Goal: Task Accomplishment & Management: Use online tool/utility

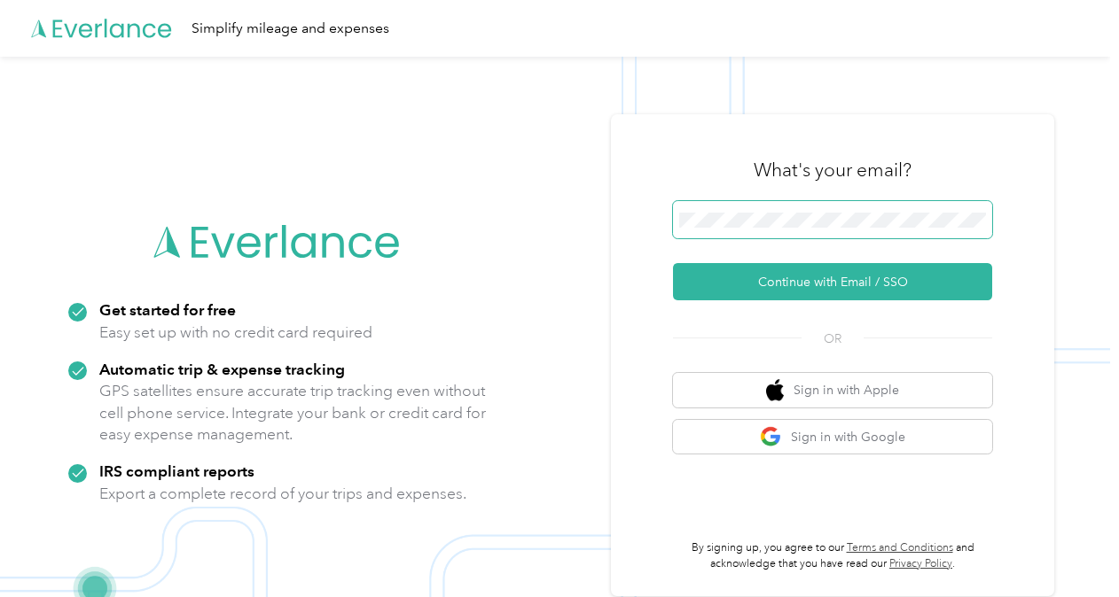
click at [742, 211] on span at bounding box center [832, 219] width 319 height 37
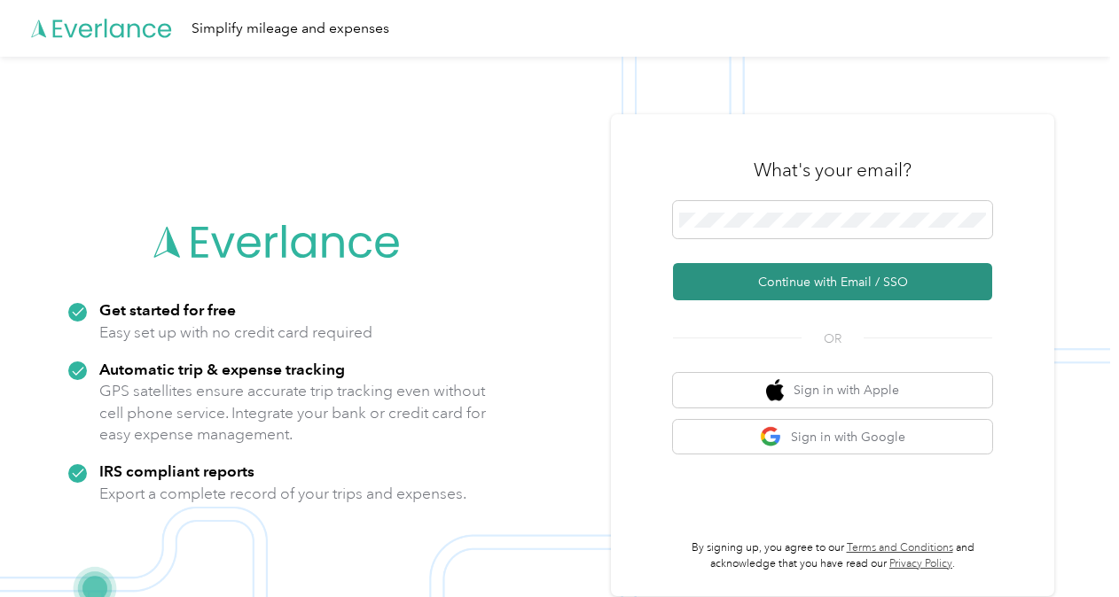
click at [770, 284] on button "Continue with Email / SSO" at bounding box center [832, 281] width 319 height 37
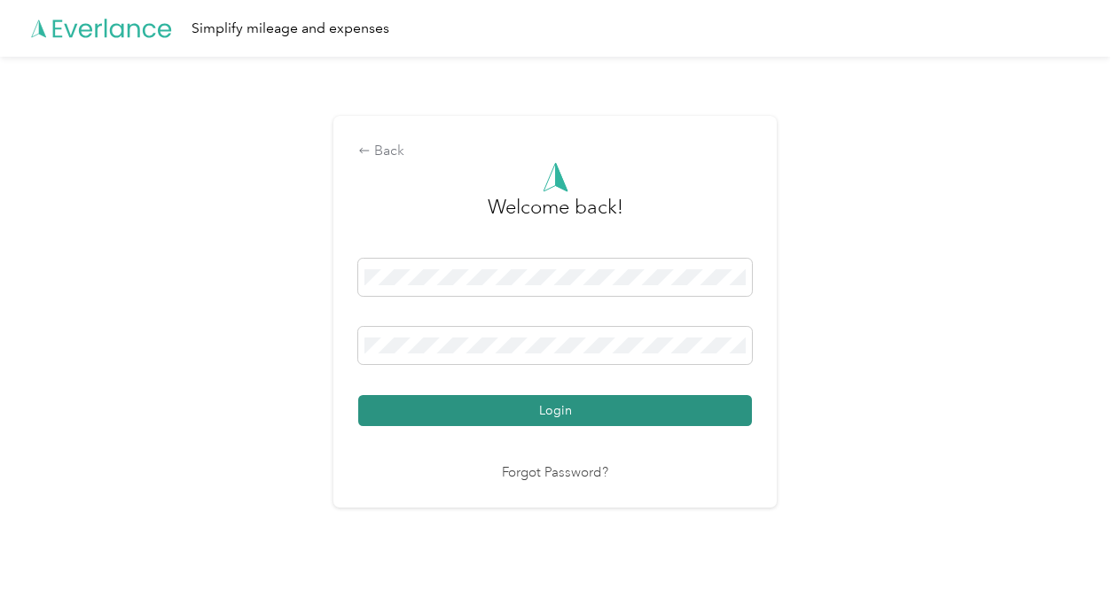
click at [551, 413] on button "Login" at bounding box center [555, 410] width 394 height 31
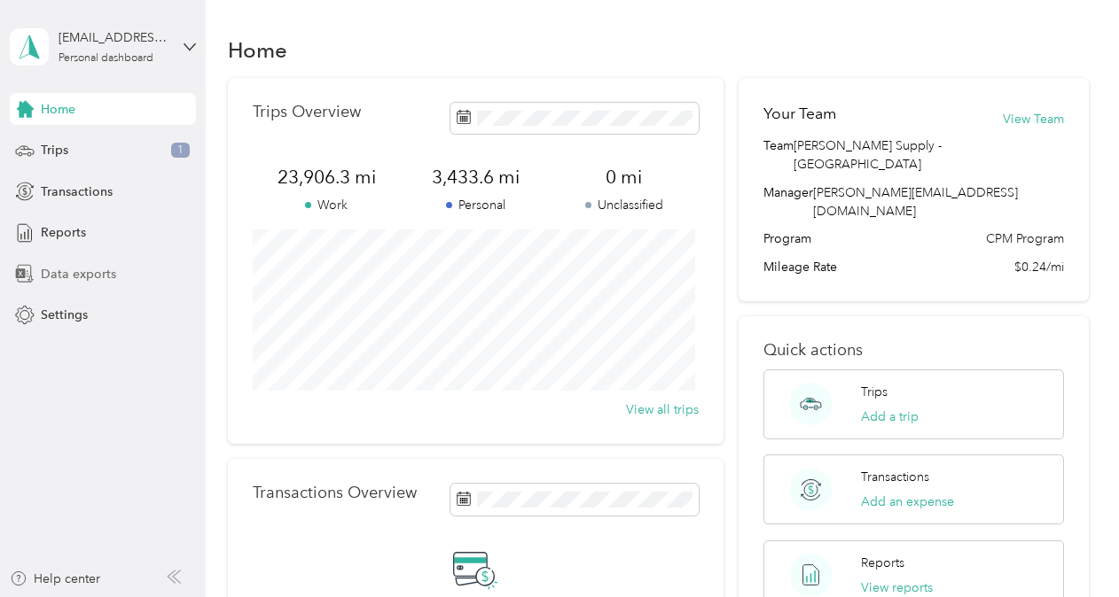
click at [61, 272] on span "Data exports" at bounding box center [78, 274] width 75 height 19
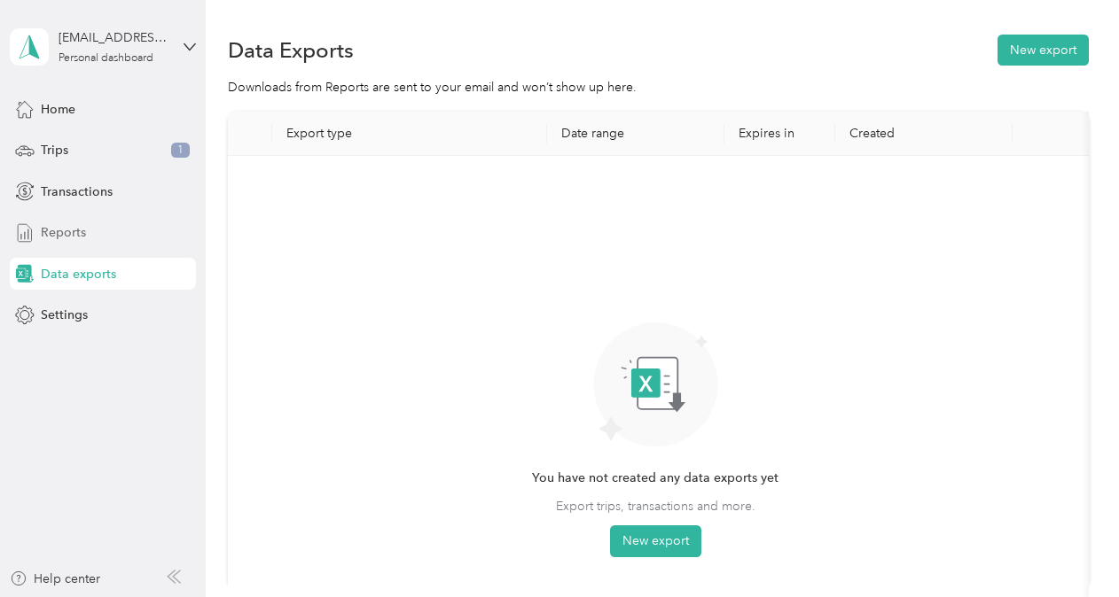
click at [51, 224] on span "Reports" at bounding box center [63, 232] width 45 height 19
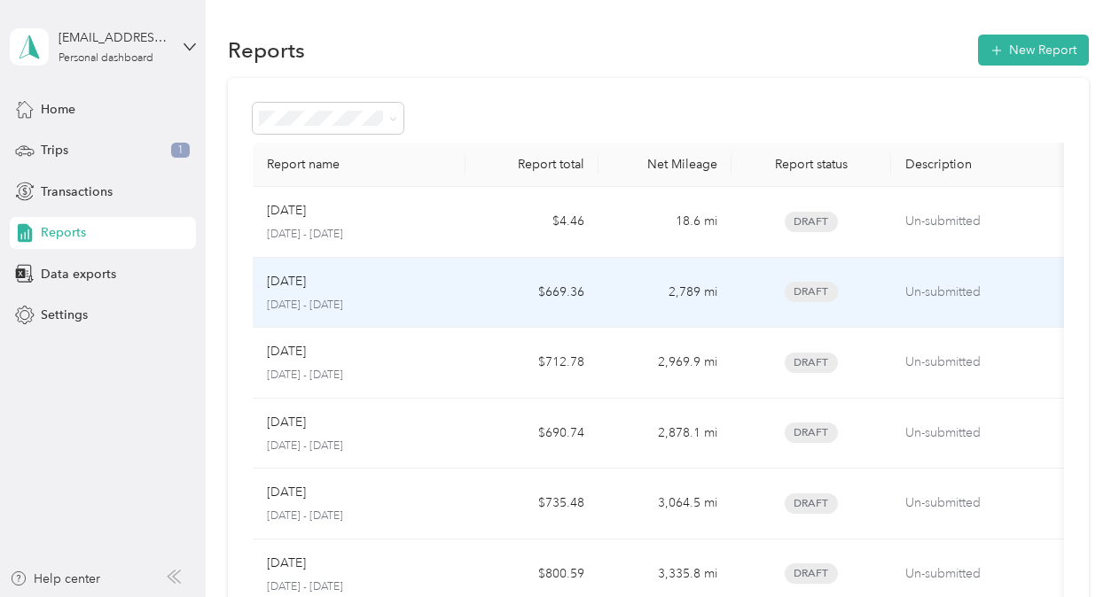
click at [293, 272] on p "[DATE]" at bounding box center [286, 282] width 39 height 20
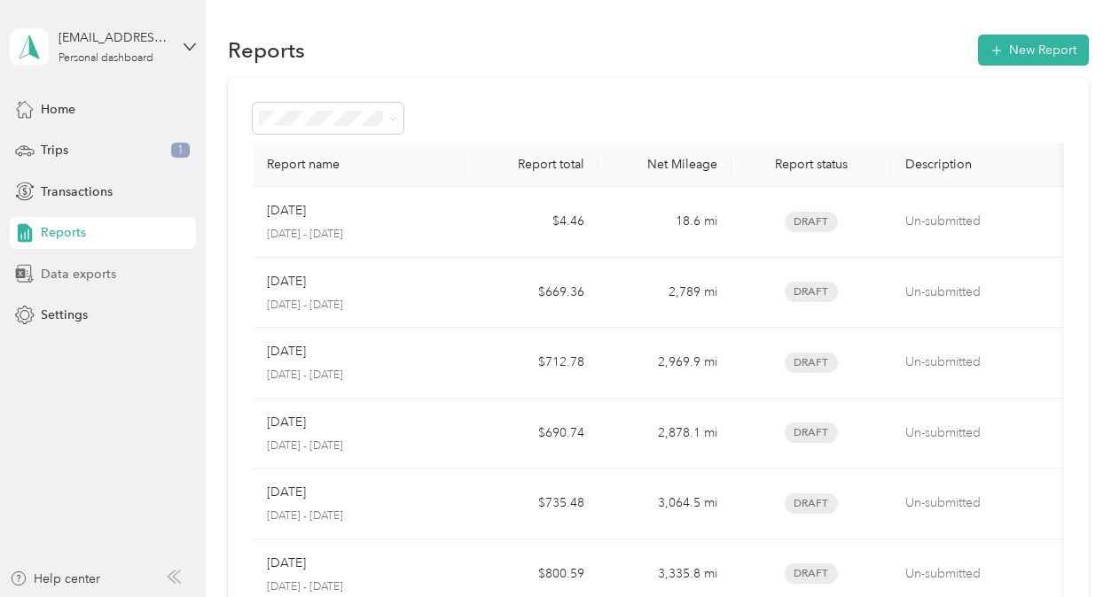
click at [58, 265] on span "Data exports" at bounding box center [78, 274] width 75 height 19
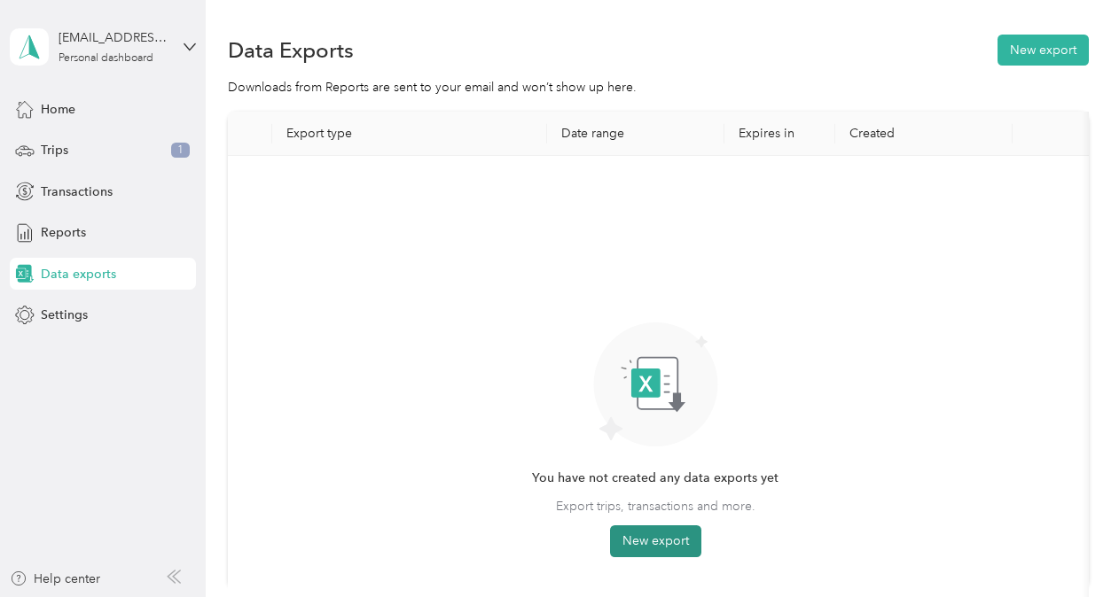
click at [647, 543] on button "New export" at bounding box center [655, 542] width 91 height 32
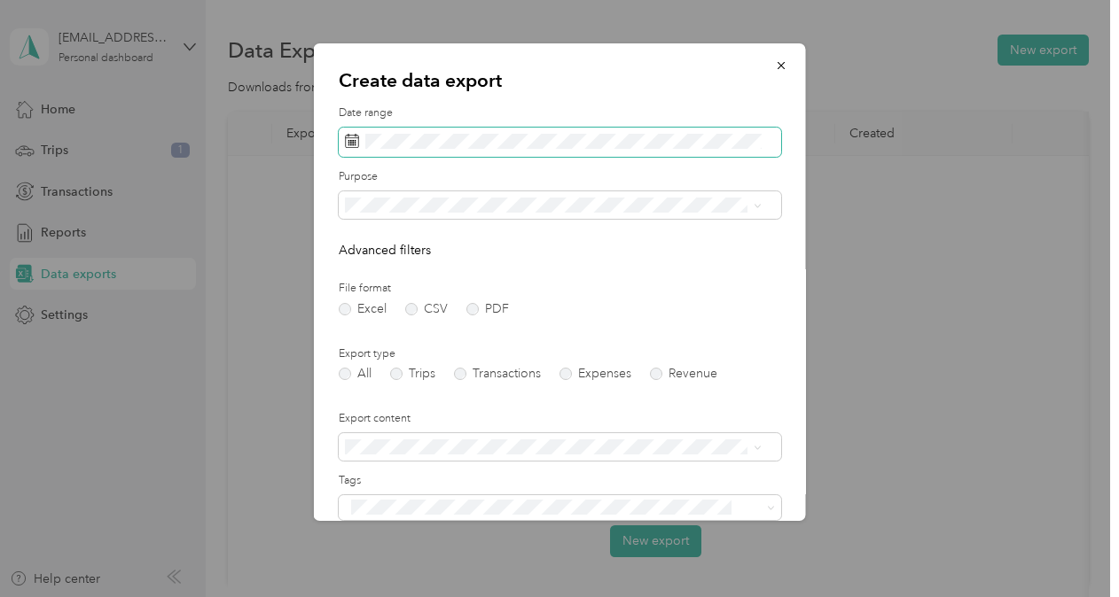
click at [351, 138] on icon at bounding box center [352, 141] width 14 height 14
click at [363, 138] on span at bounding box center [560, 143] width 442 height 30
click at [353, 144] on rect at bounding box center [353, 145] width 2 height 2
click at [347, 139] on icon at bounding box center [352, 141] width 14 height 14
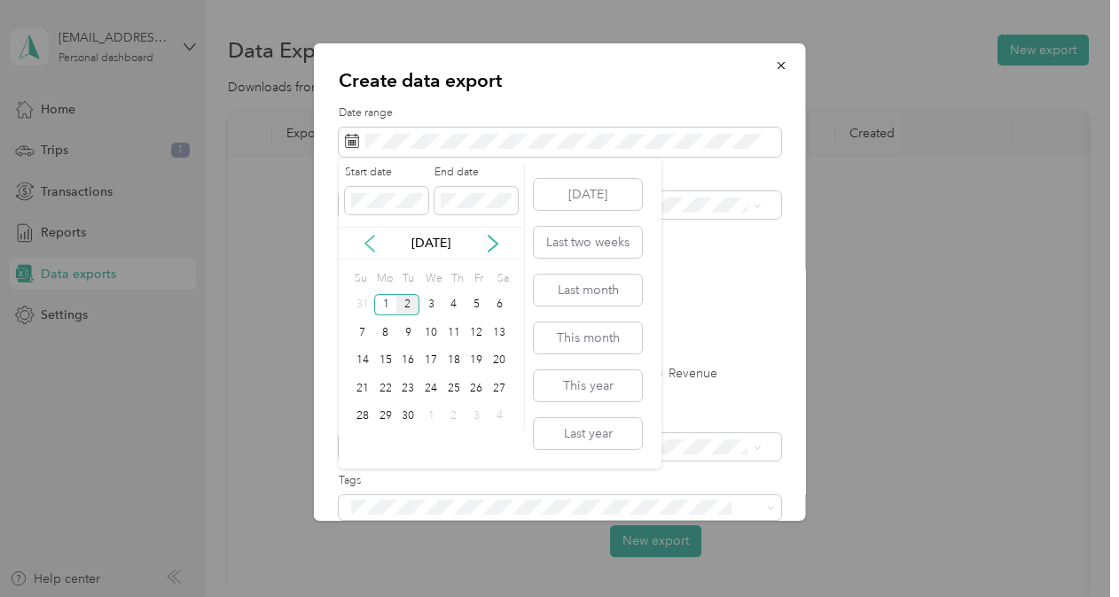
click at [371, 238] on icon at bounding box center [369, 244] width 9 height 16
click at [478, 305] on div "1" at bounding box center [476, 305] width 23 height 22
click at [360, 441] on div "31" at bounding box center [362, 444] width 23 height 22
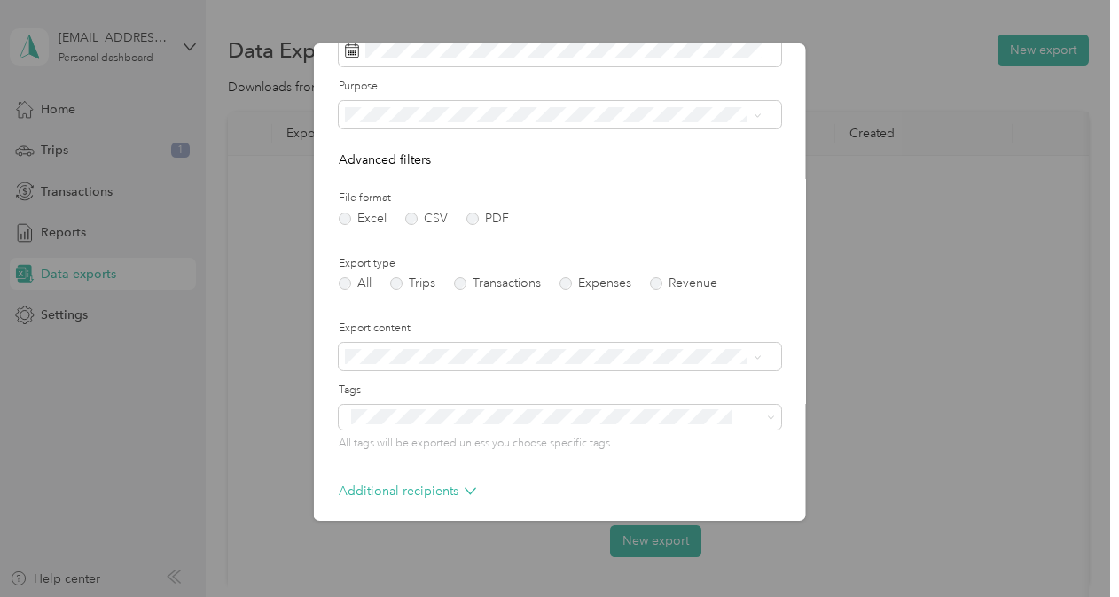
scroll to position [167, 0]
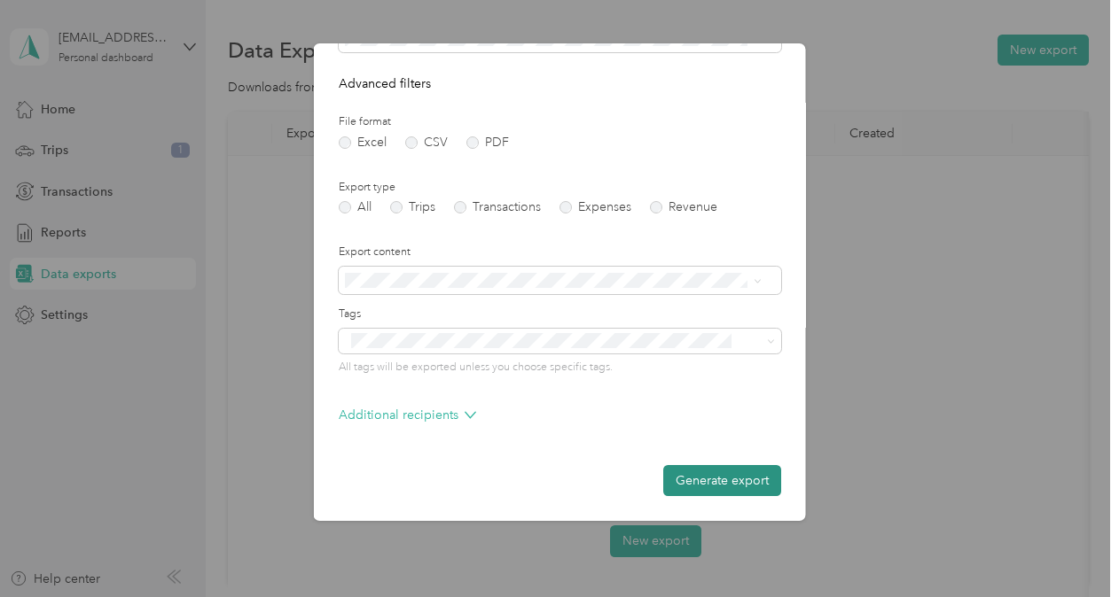
click at [681, 475] on button "Generate export" at bounding box center [722, 480] width 118 height 31
